Goal: Navigation & Orientation: Find specific page/section

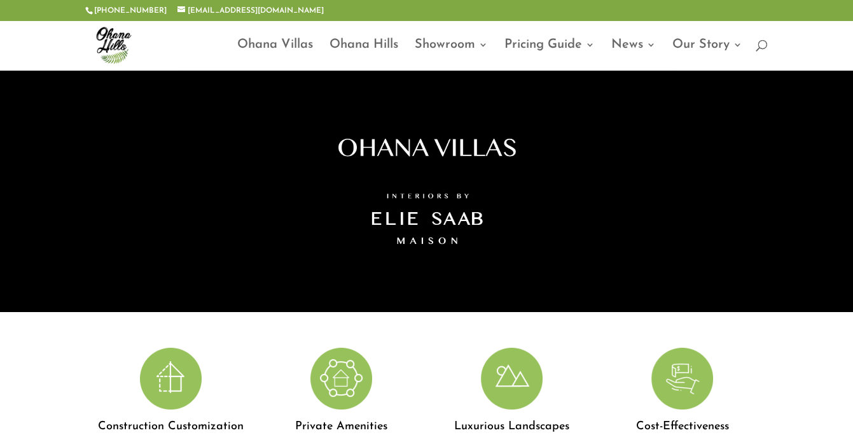
click at [685, 387] on img at bounding box center [682, 378] width 62 height 62
click at [372, 44] on link "Ohana Hills" at bounding box center [364, 55] width 69 height 30
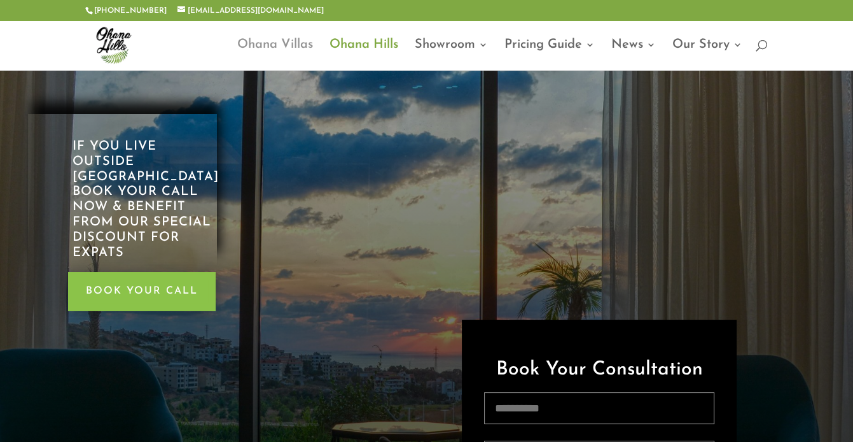
click at [284, 41] on link "Ohana Villas" at bounding box center [275, 55] width 76 height 30
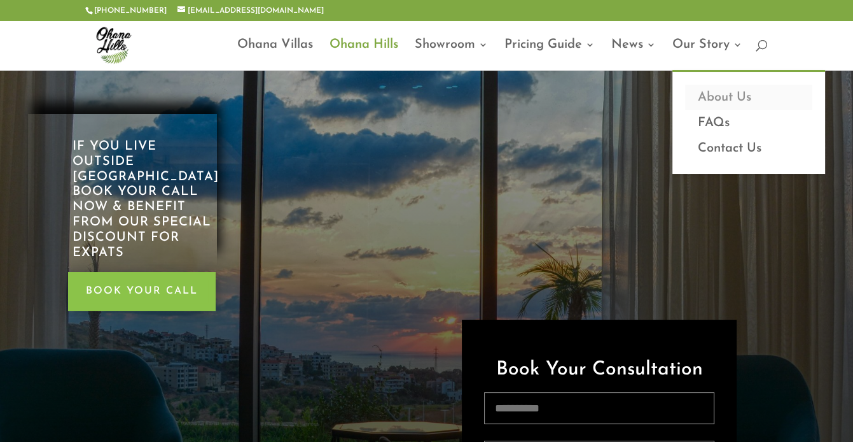
click at [718, 95] on link "About Us" at bounding box center [748, 97] width 127 height 25
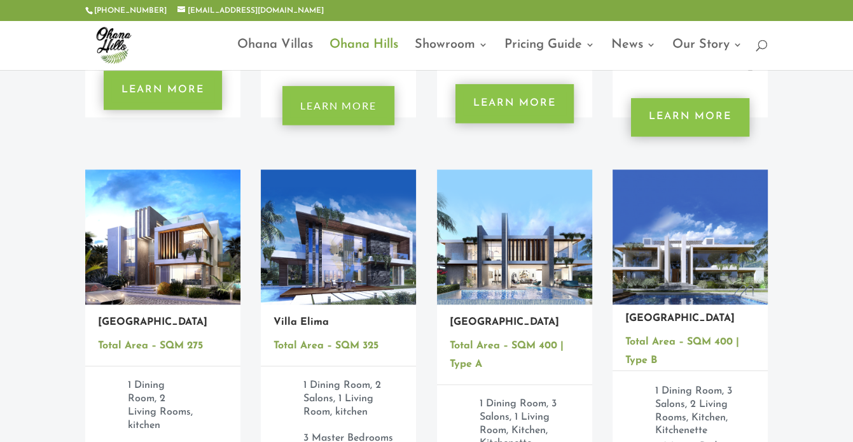
scroll to position [1503, 0]
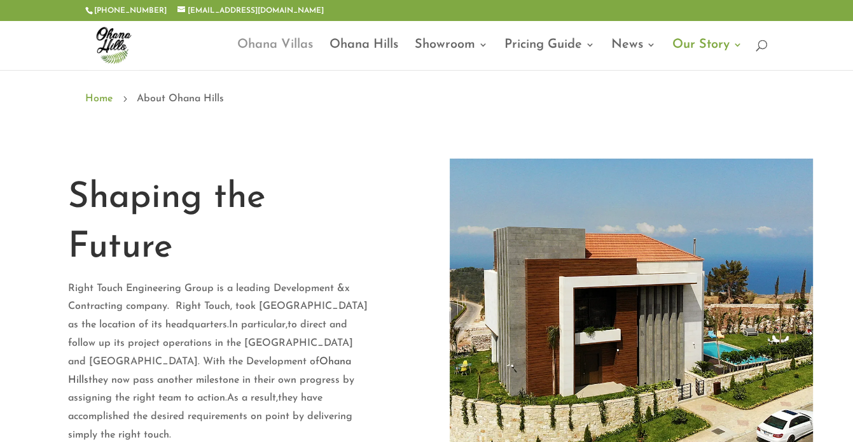
click at [285, 42] on link "Ohana Villas" at bounding box center [275, 55] width 76 height 30
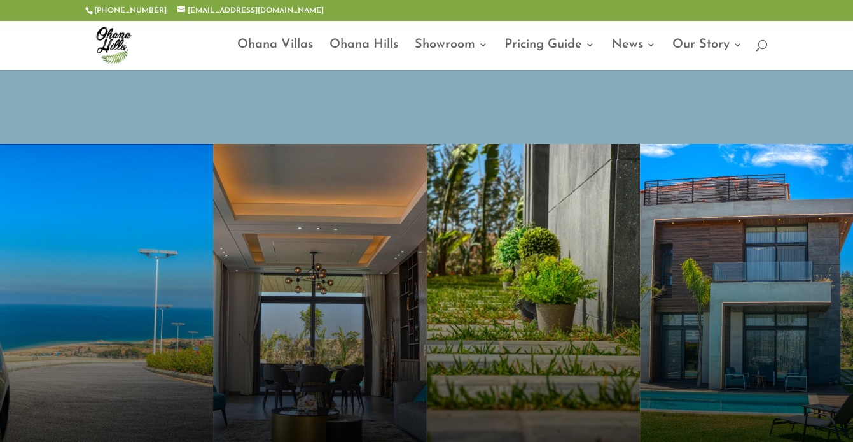
scroll to position [4028, 0]
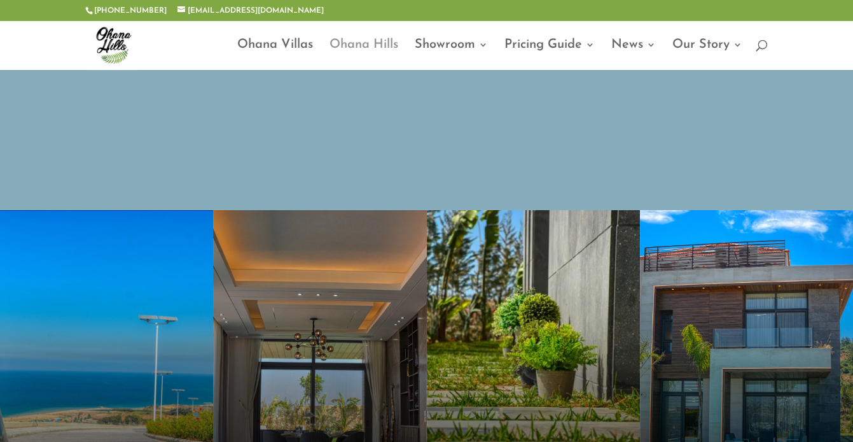
click at [354, 40] on link "Ohana Hills" at bounding box center [364, 55] width 69 height 30
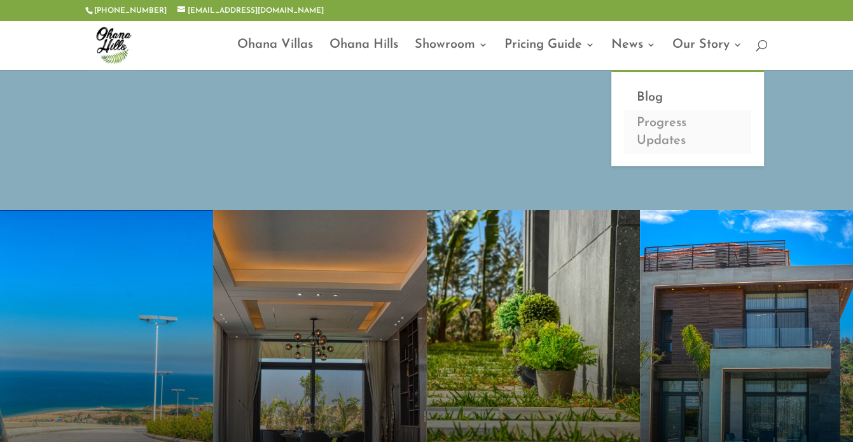
click at [644, 123] on link "Progress Updates" at bounding box center [687, 131] width 127 height 43
click at [654, 131] on link "Progress Updates" at bounding box center [687, 131] width 127 height 43
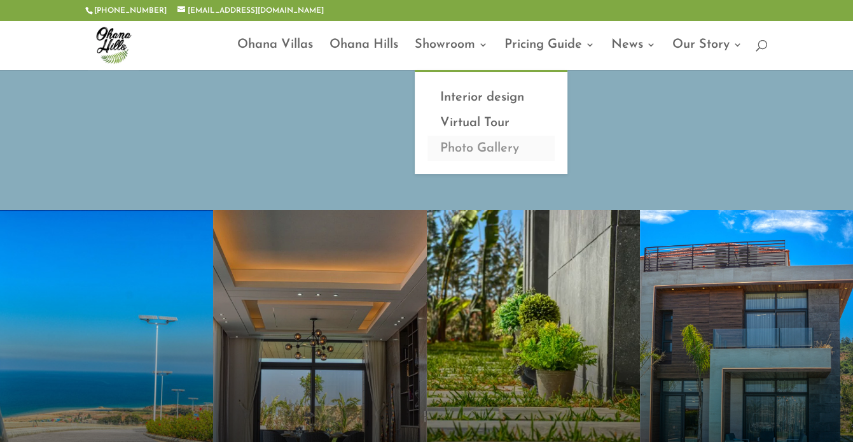
click at [484, 146] on link "Photo Gallery" at bounding box center [491, 148] width 127 height 25
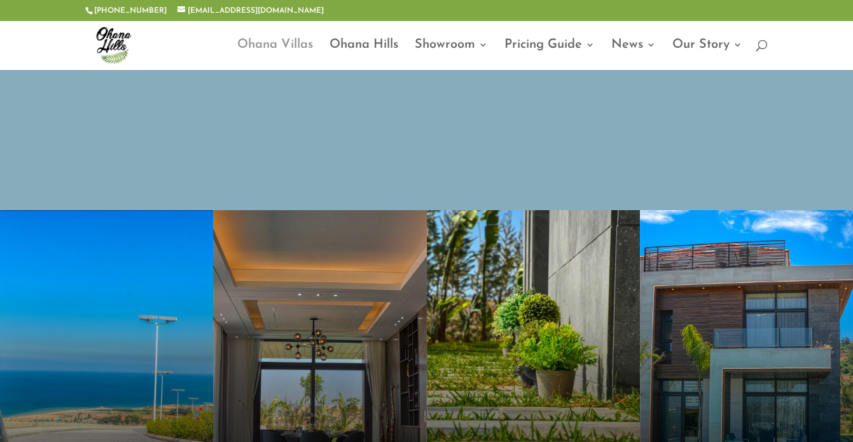
click at [253, 42] on link "Ohana Villas" at bounding box center [275, 55] width 76 height 30
